Goal: Check status: Check status

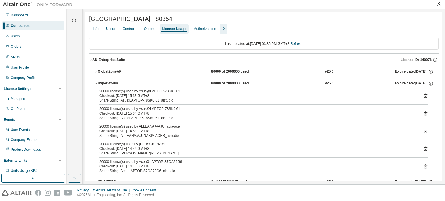
scroll to position [87, 0]
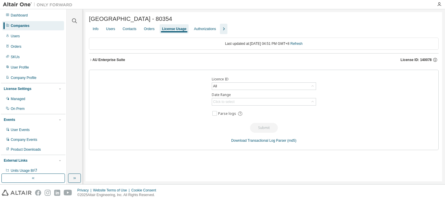
click at [93, 60] on div "AU Enterprise Suite" at bounding box center [108, 60] width 33 height 5
